Goal: Check status: Check status

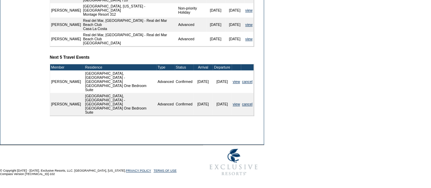
scroll to position [310, 0]
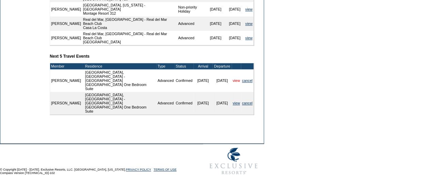
click at [234, 82] on link "view" at bounding box center [236, 80] width 7 height 4
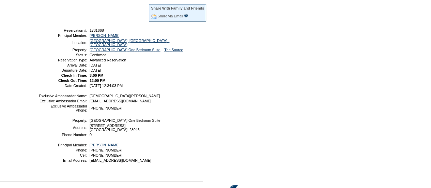
scroll to position [123, 0]
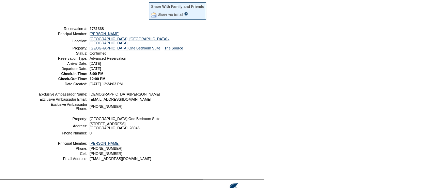
click at [373, 83] on form "Follow Us ::" at bounding box center [215, 45] width 431 height 336
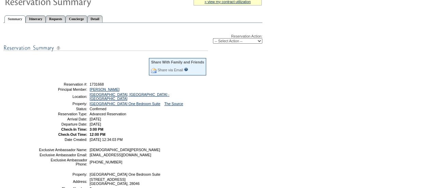
scroll to position [0, 0]
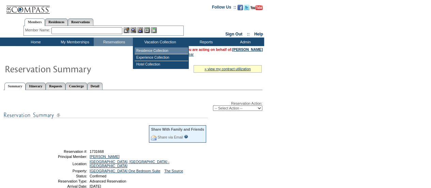
click at [155, 48] on td "Residence Collection" at bounding box center [161, 50] width 53 height 7
